Goal: Use online tool/utility: Utilize a website feature to perform a specific function

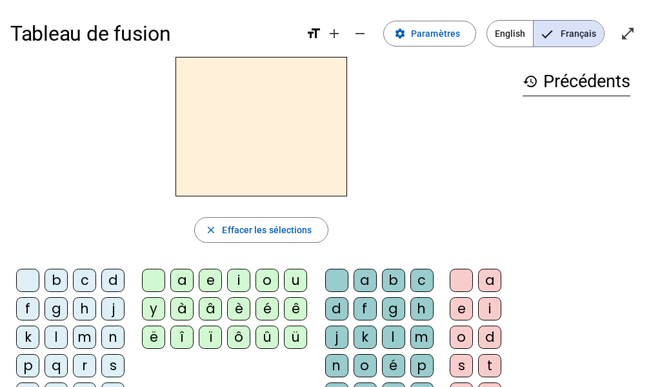
click at [77, 335] on div "m" at bounding box center [84, 336] width 23 height 23
click at [363, 274] on div "a" at bounding box center [365, 280] width 23 height 23
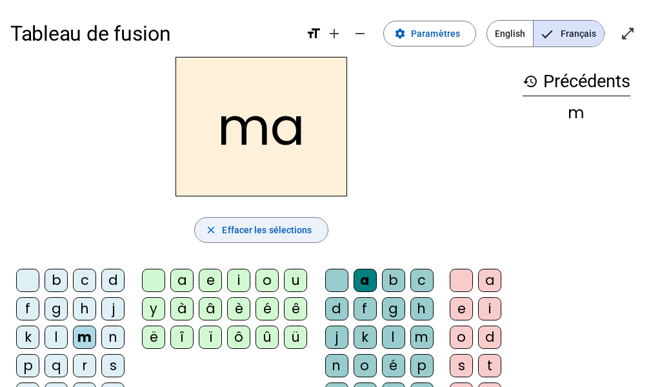
click at [250, 228] on span "Effacer les sélections" at bounding box center [267, 229] width 90 height 15
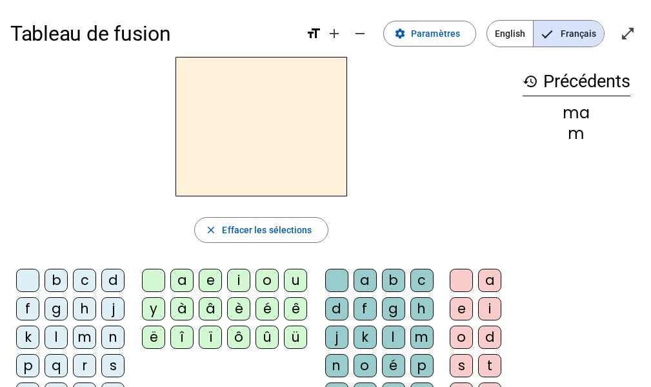
click at [88, 332] on div "m" at bounding box center [84, 336] width 23 height 23
click at [207, 279] on div "e" at bounding box center [210, 280] width 23 height 23
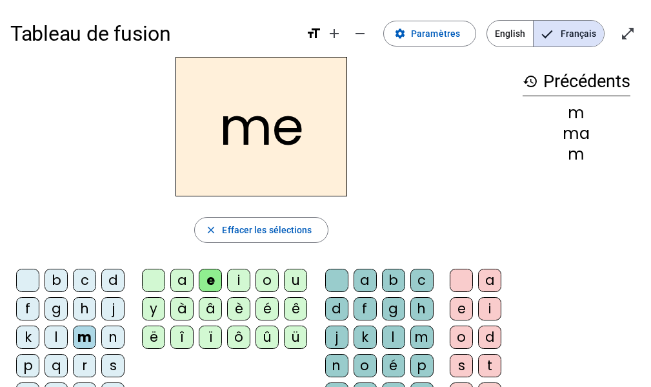
click at [112, 365] on div "s" at bounding box center [112, 365] width 23 height 23
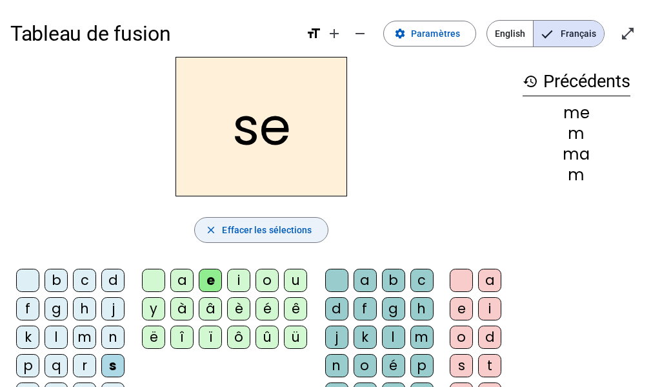
click at [206, 236] on span "button" at bounding box center [261, 229] width 132 height 31
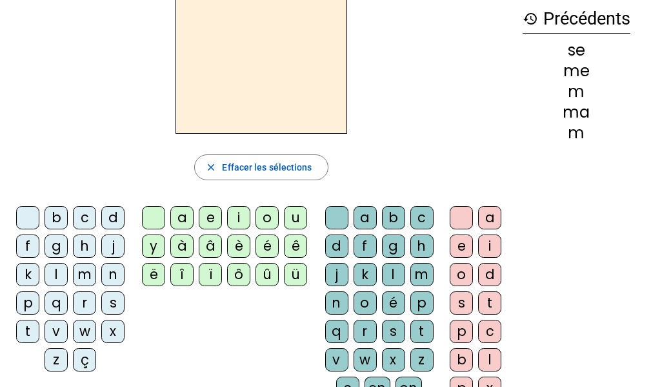
scroll to position [65, 0]
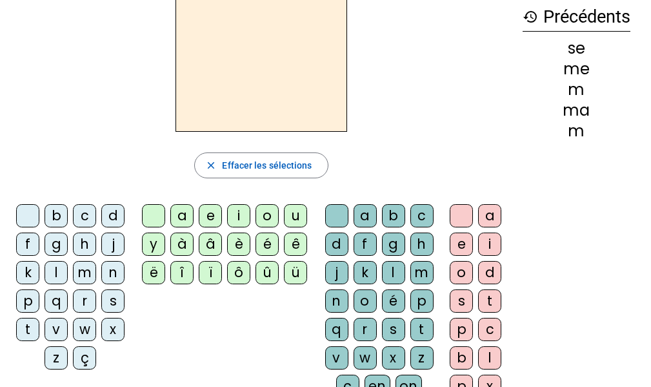
click at [414, 328] on div "t" at bounding box center [422, 329] width 23 height 23
click at [292, 214] on div "u" at bounding box center [295, 215] width 23 height 23
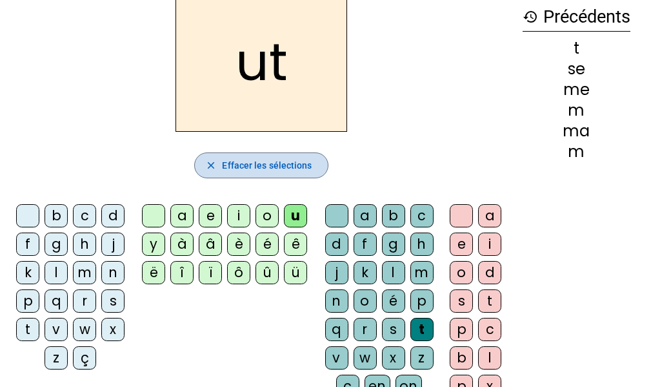
click at [256, 163] on span "Effacer les sélections" at bounding box center [267, 164] width 90 height 15
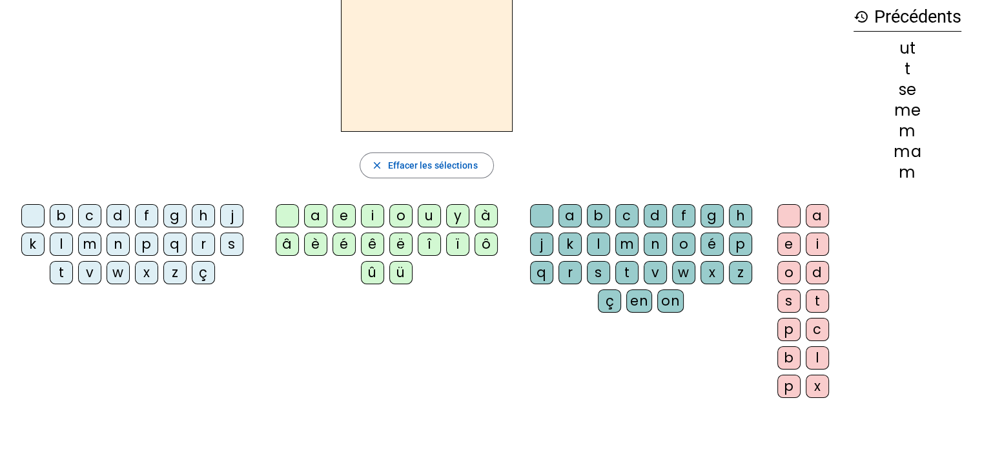
click at [65, 272] on div "t" at bounding box center [61, 272] width 23 height 23
click at [335, 218] on div "e" at bounding box center [343, 215] width 23 height 23
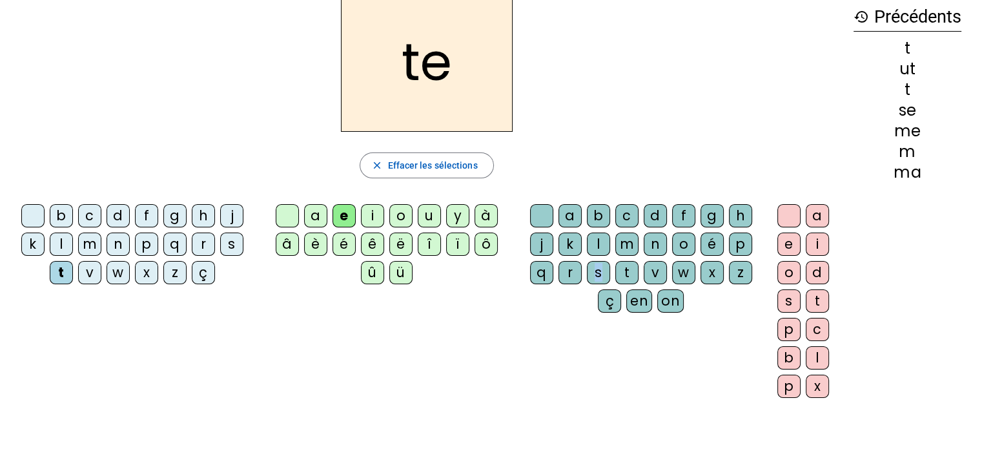
click at [597, 263] on div "s" at bounding box center [598, 272] width 23 height 23
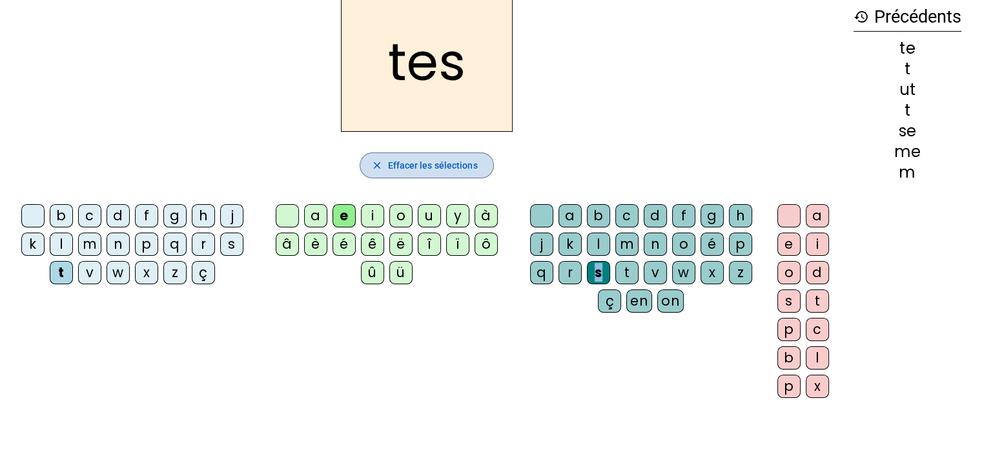
click at [403, 176] on span "button" at bounding box center [426, 165] width 132 height 31
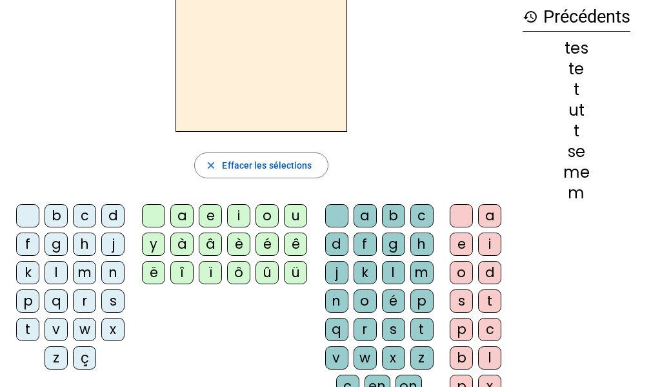
click at [79, 269] on div "m" at bounding box center [84, 272] width 23 height 23
click at [218, 212] on div "e" at bounding box center [210, 215] width 23 height 23
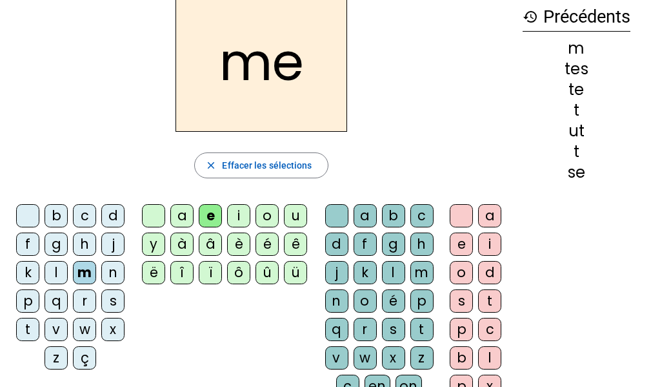
click at [396, 325] on div "s" at bounding box center [393, 329] width 23 height 23
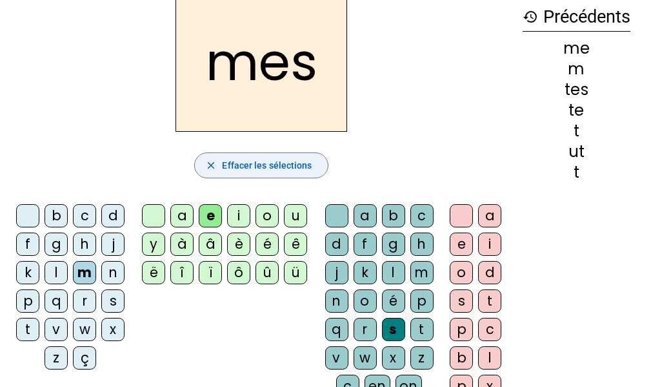
click at [237, 170] on span "Effacer les sélections" at bounding box center [267, 164] width 90 height 15
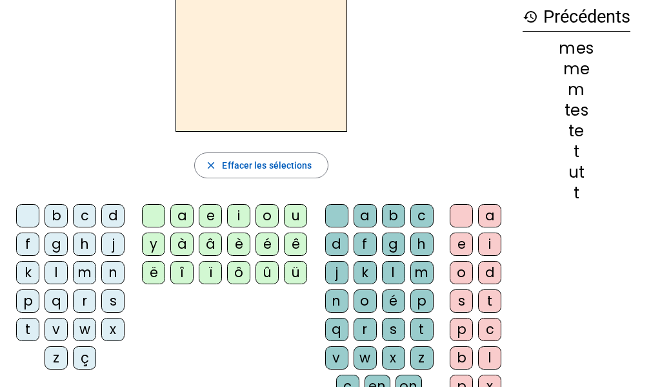
click at [81, 278] on div "m" at bounding box center [84, 272] width 23 height 23
click at [268, 206] on div "o" at bounding box center [267, 215] width 23 height 23
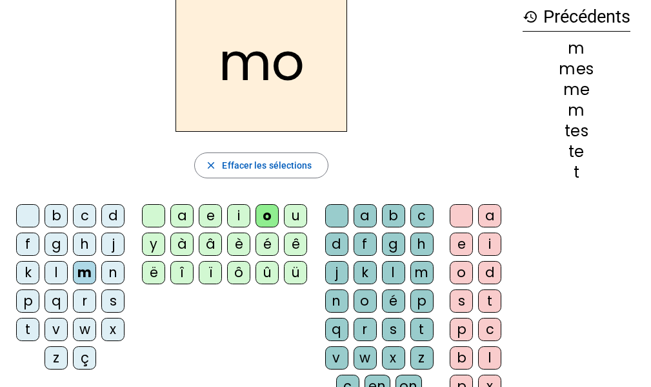
click at [343, 297] on div "n" at bounding box center [336, 300] width 23 height 23
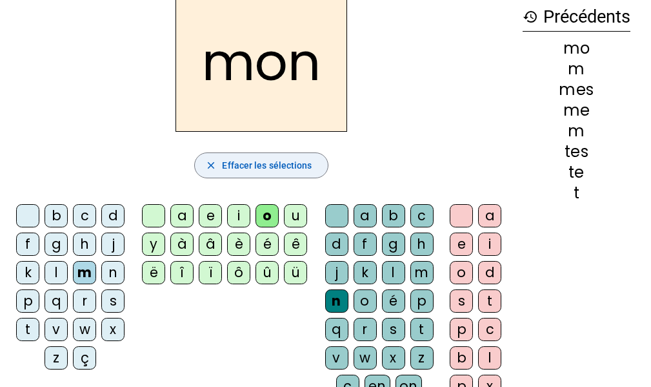
click at [281, 171] on span "Effacer les sélections" at bounding box center [267, 164] width 90 height 15
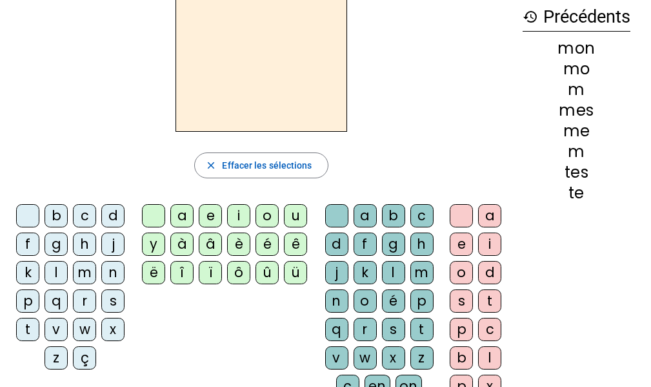
click at [88, 273] on div "m" at bounding box center [84, 272] width 23 height 23
click at [270, 218] on div "o" at bounding box center [267, 215] width 23 height 23
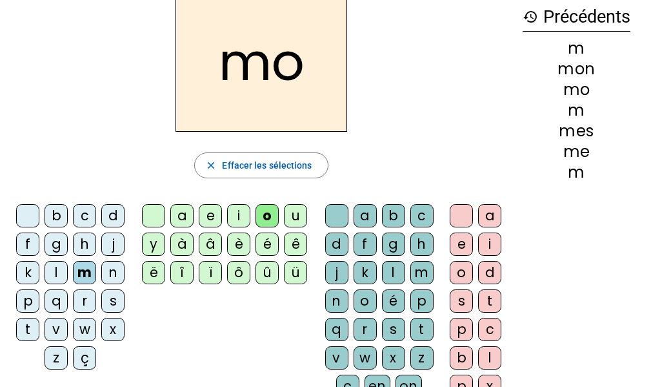
click at [296, 214] on div "u" at bounding box center [295, 215] width 23 height 23
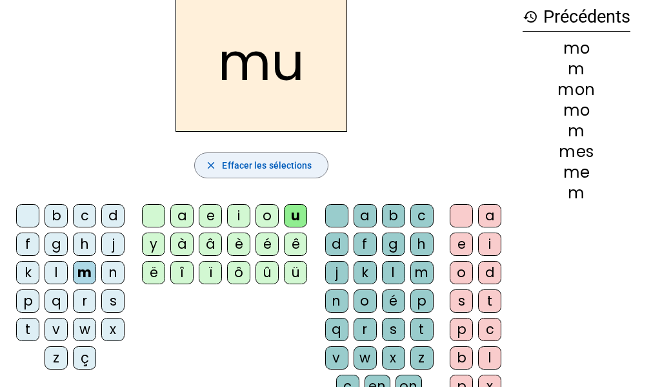
click at [310, 167] on span "Effacer les sélections" at bounding box center [267, 164] width 90 height 15
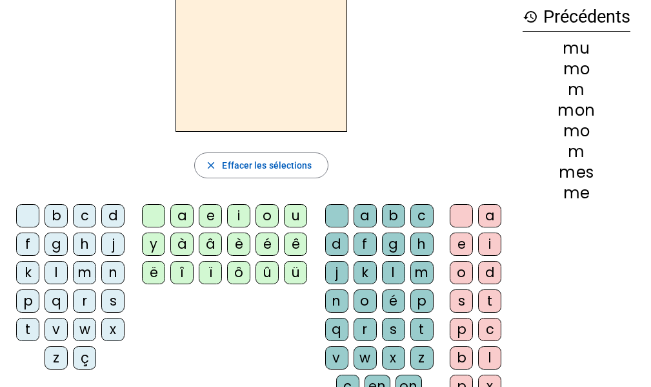
click at [80, 219] on div "c" at bounding box center [84, 215] width 23 height 23
click at [183, 215] on div "a" at bounding box center [181, 215] width 23 height 23
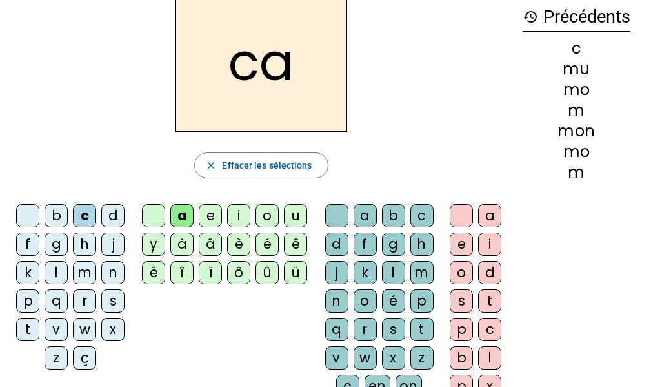
click at [367, 326] on div "r" at bounding box center [365, 329] width 23 height 23
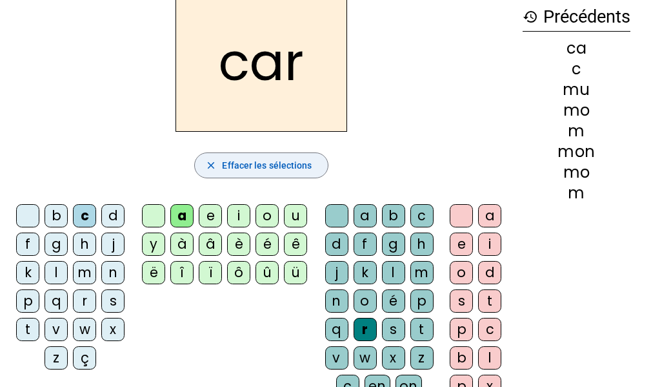
click at [229, 157] on span "Effacer les sélections" at bounding box center [267, 164] width 90 height 15
